Goal: Information Seeking & Learning: Compare options

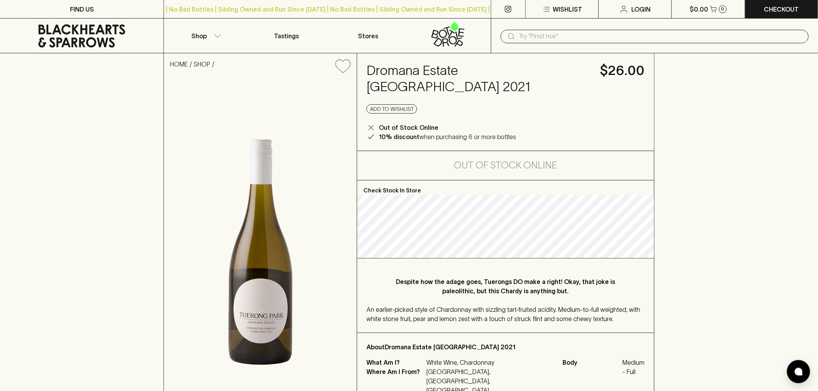
drag, startPoint x: 551, startPoint y: 26, endPoint x: 555, endPoint y: 29, distance: 4.7
click at [552, 26] on div "​" at bounding box center [654, 36] width 327 height 35
click at [556, 30] on div "​" at bounding box center [654, 37] width 308 height 14
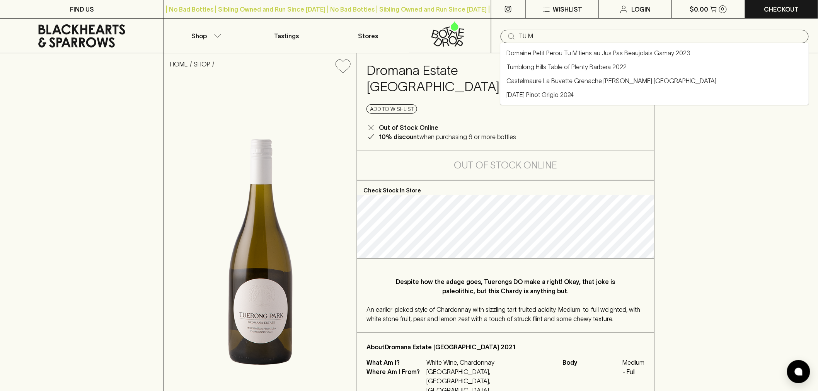
click at [567, 47] on li "Domaine Petit Perou Tu M'tiens au Jus Pas Beaujolais Gamay 2023" at bounding box center [654, 53] width 308 height 14
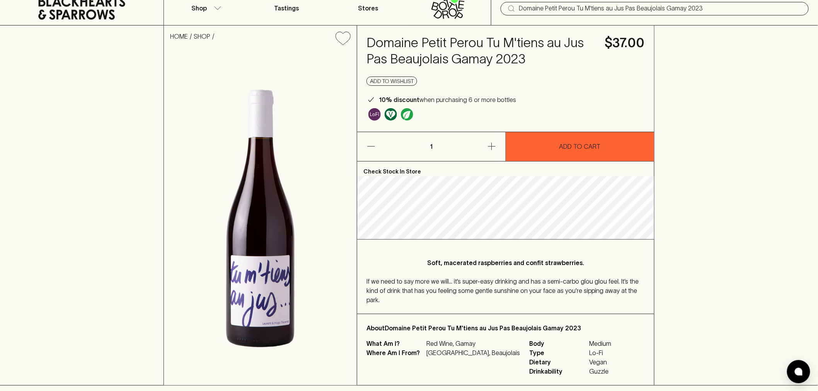
scroll to position [43, 0]
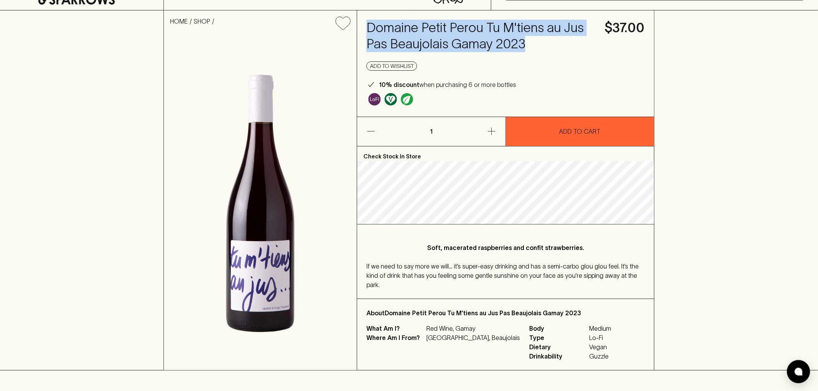
drag, startPoint x: 538, startPoint y: 36, endPoint x: 361, endPoint y: 20, distance: 177.4
click at [361, 20] on div "Domaine Petit Perou Tu M'tiens au Jus Pas Beaujolais Gamay 2023 $37.00 Add to w…" at bounding box center [505, 63] width 297 height 106
copy h4 "Domaine Petit Perou Tu M'tiens au Jus Pas Beaujolais Gamay 2023"
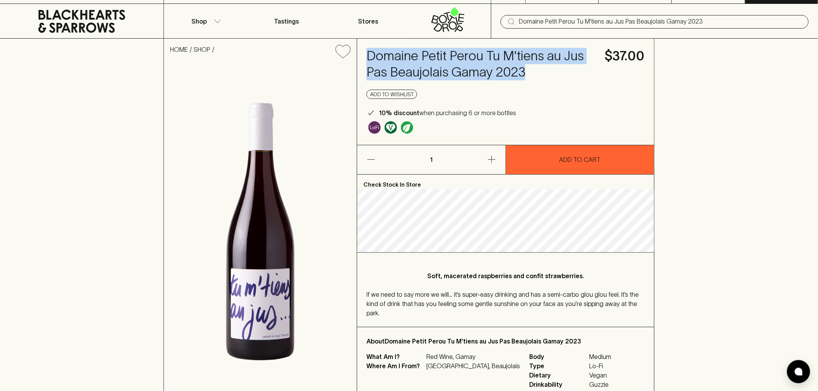
scroll to position [0, 0]
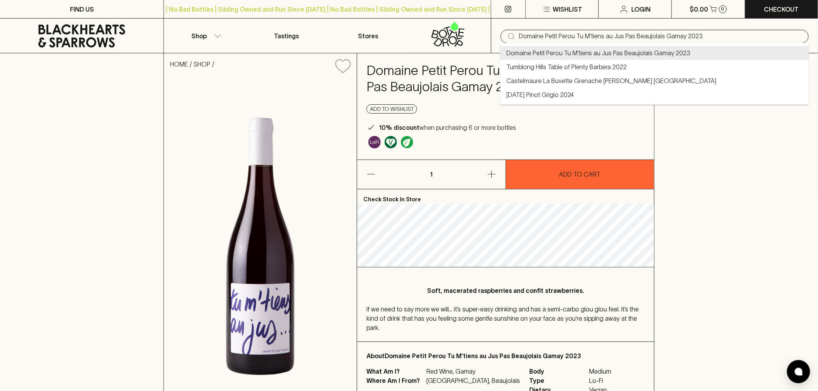
click at [596, 30] on input "Domaine Petit Perou Tu M'tiens au Jus Pas Beaujolais Gamay 2023" at bounding box center [660, 36] width 283 height 12
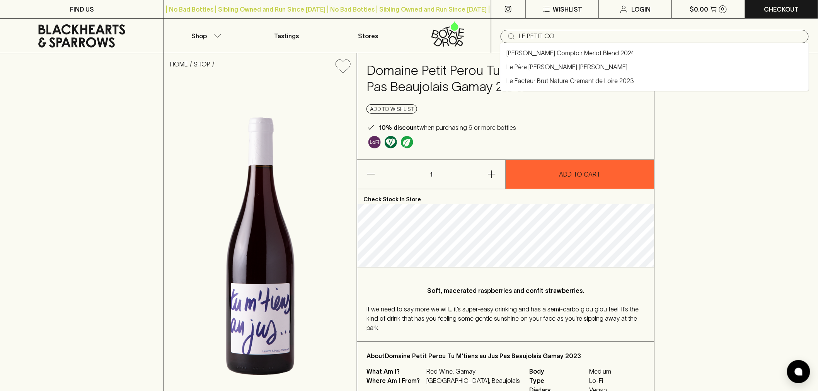
click at [629, 49] on link "[PERSON_NAME] Comptoir Merlot Blend 2024" at bounding box center [570, 52] width 128 height 9
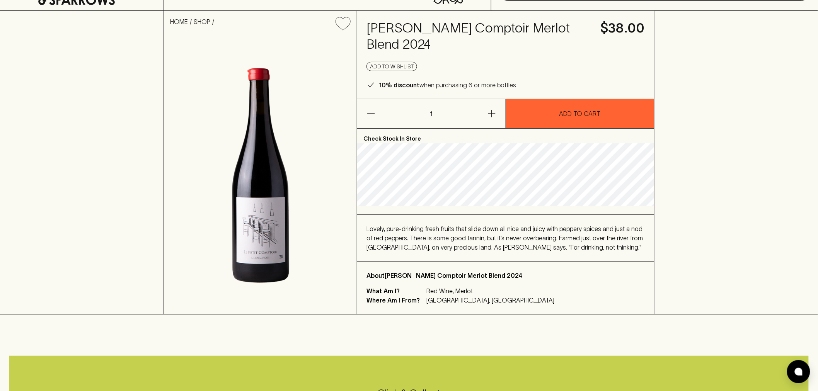
scroll to position [43, 0]
type input "[PERSON_NAME] Comptoir Merlot Blend 2024"
drag, startPoint x: 466, startPoint y: 47, endPoint x: 368, endPoint y: 30, distance: 99.2
click at [368, 30] on h4 "[PERSON_NAME] Comptoir Merlot Blend 2024" at bounding box center [478, 36] width 225 height 32
copy h4 "[PERSON_NAME] Comptoir Merlot Blend 2024"
